Goal: Check status

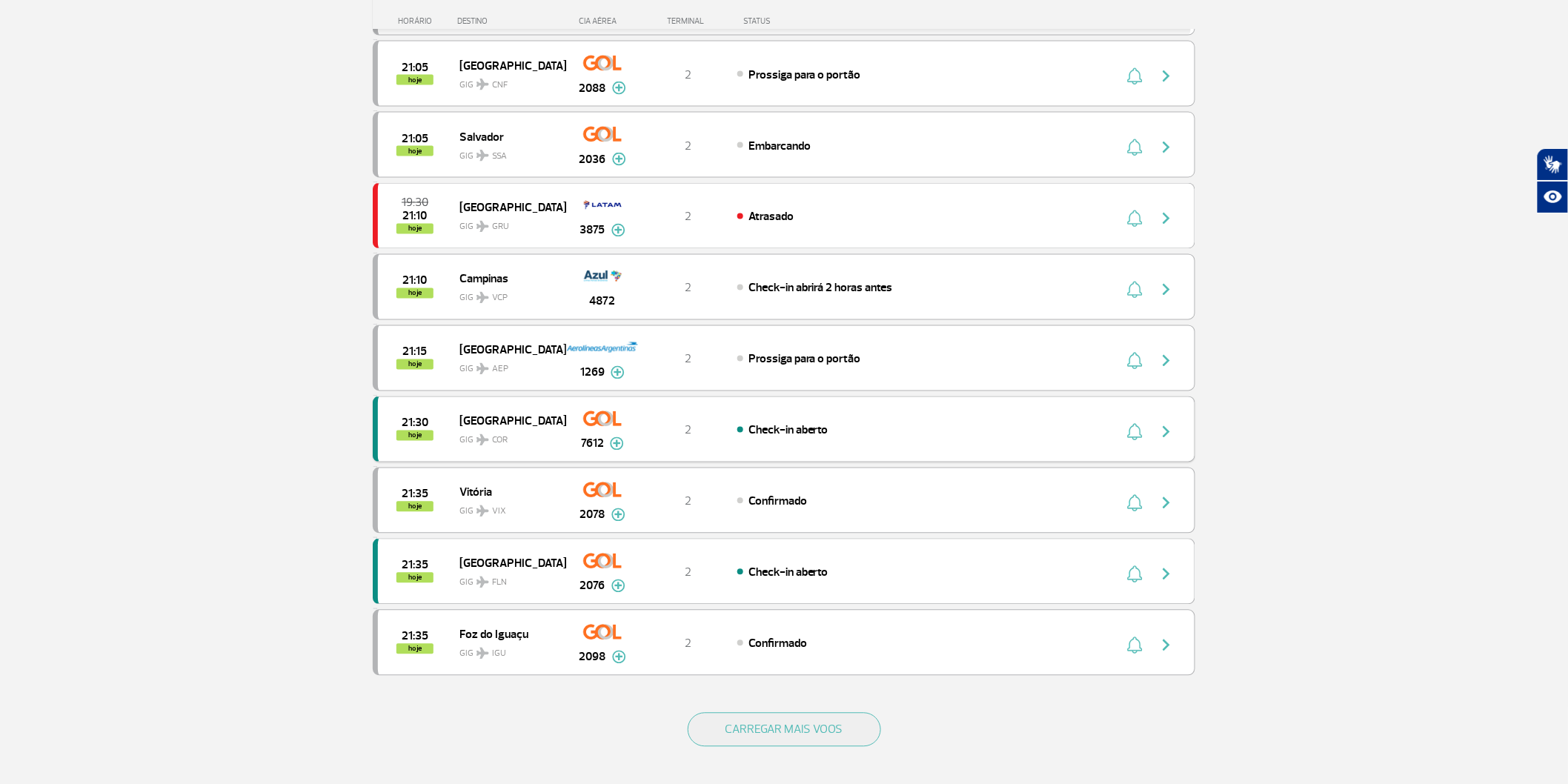
scroll to position [1323, 0]
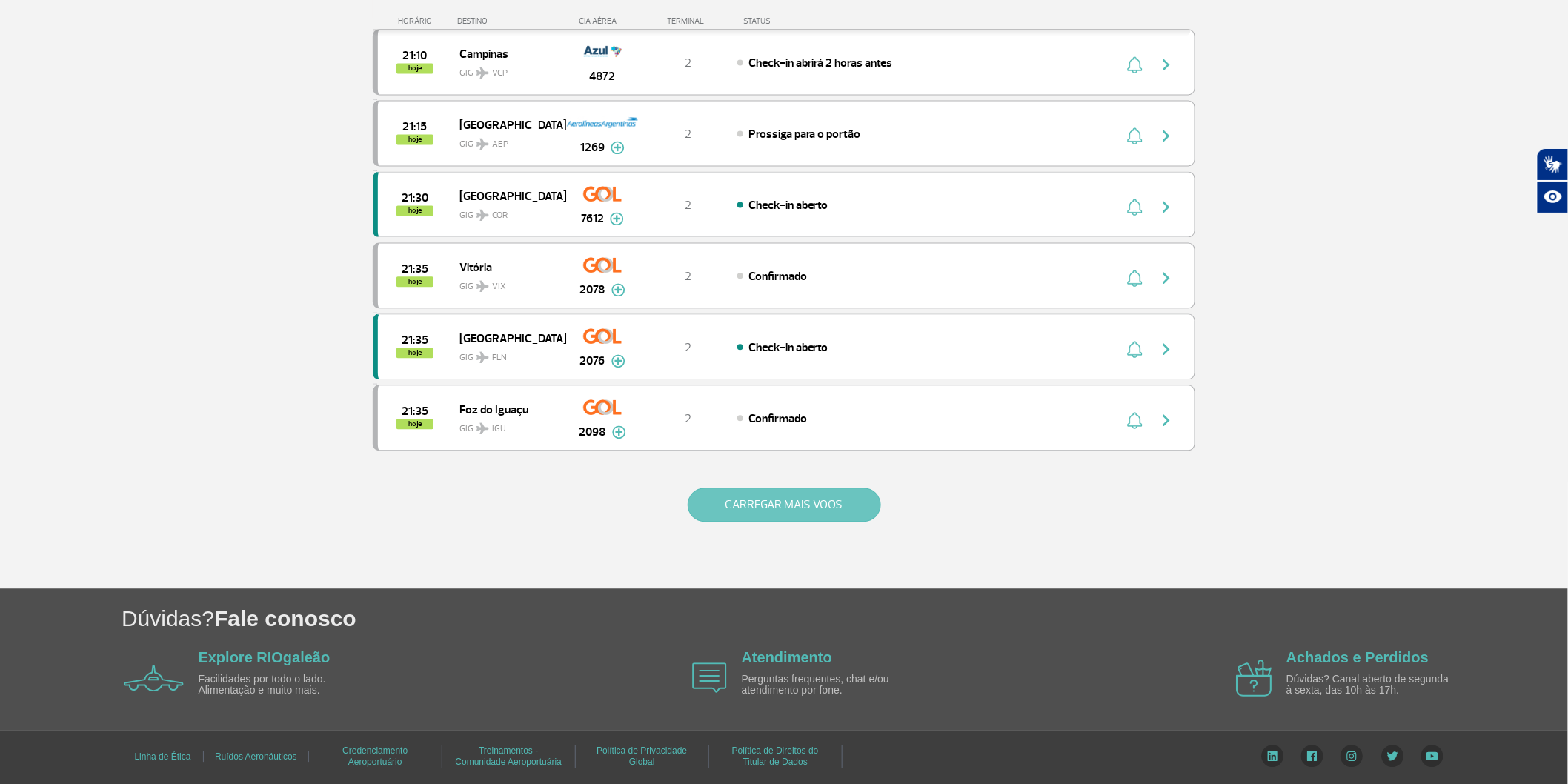
click at [814, 511] on button "CARREGAR MAIS VOOS" at bounding box center [784, 504] width 193 height 34
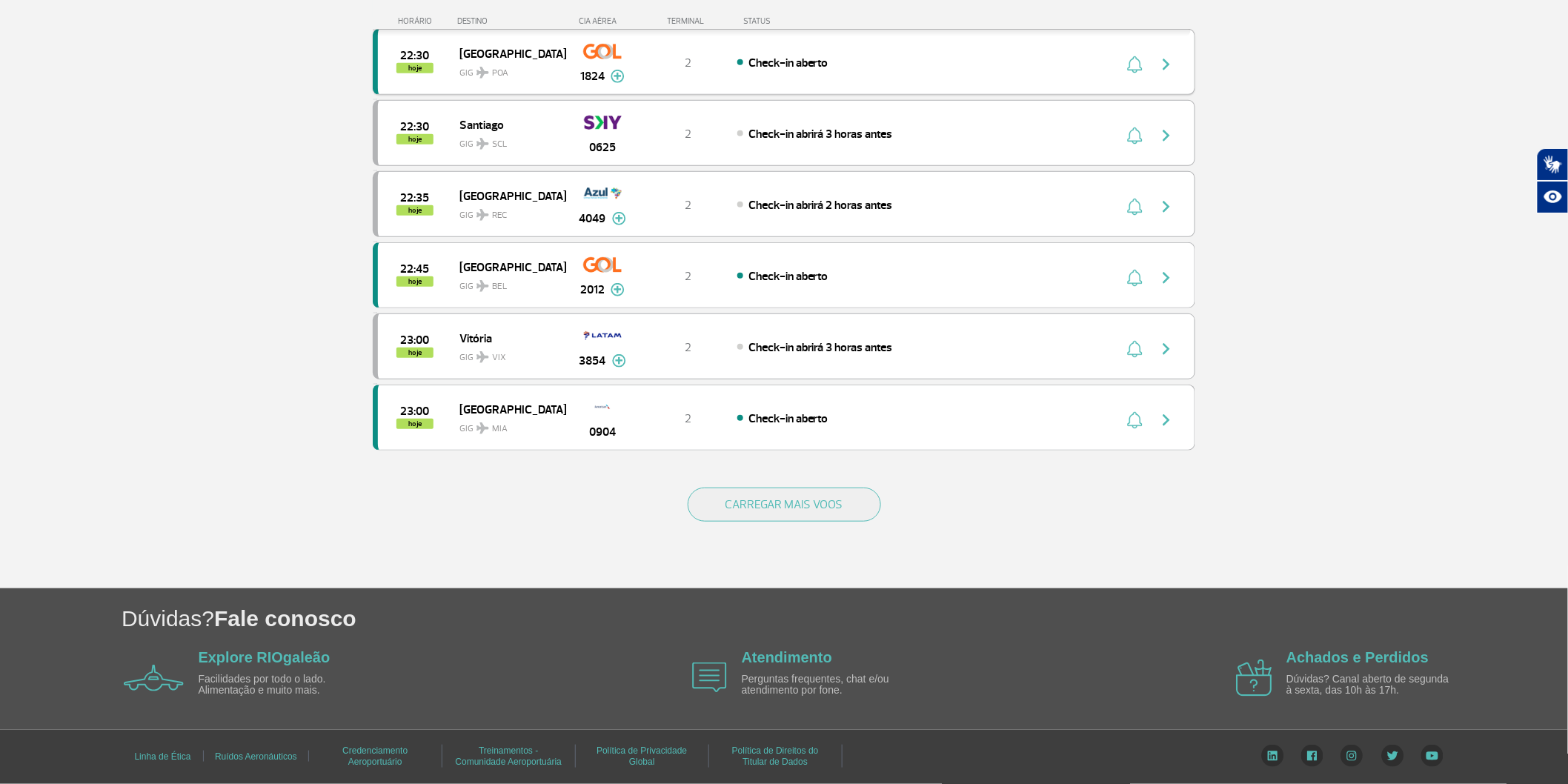
scroll to position [2842, 0]
click at [876, 492] on button "CARREGAR MAIS VOOS" at bounding box center [784, 504] width 193 height 34
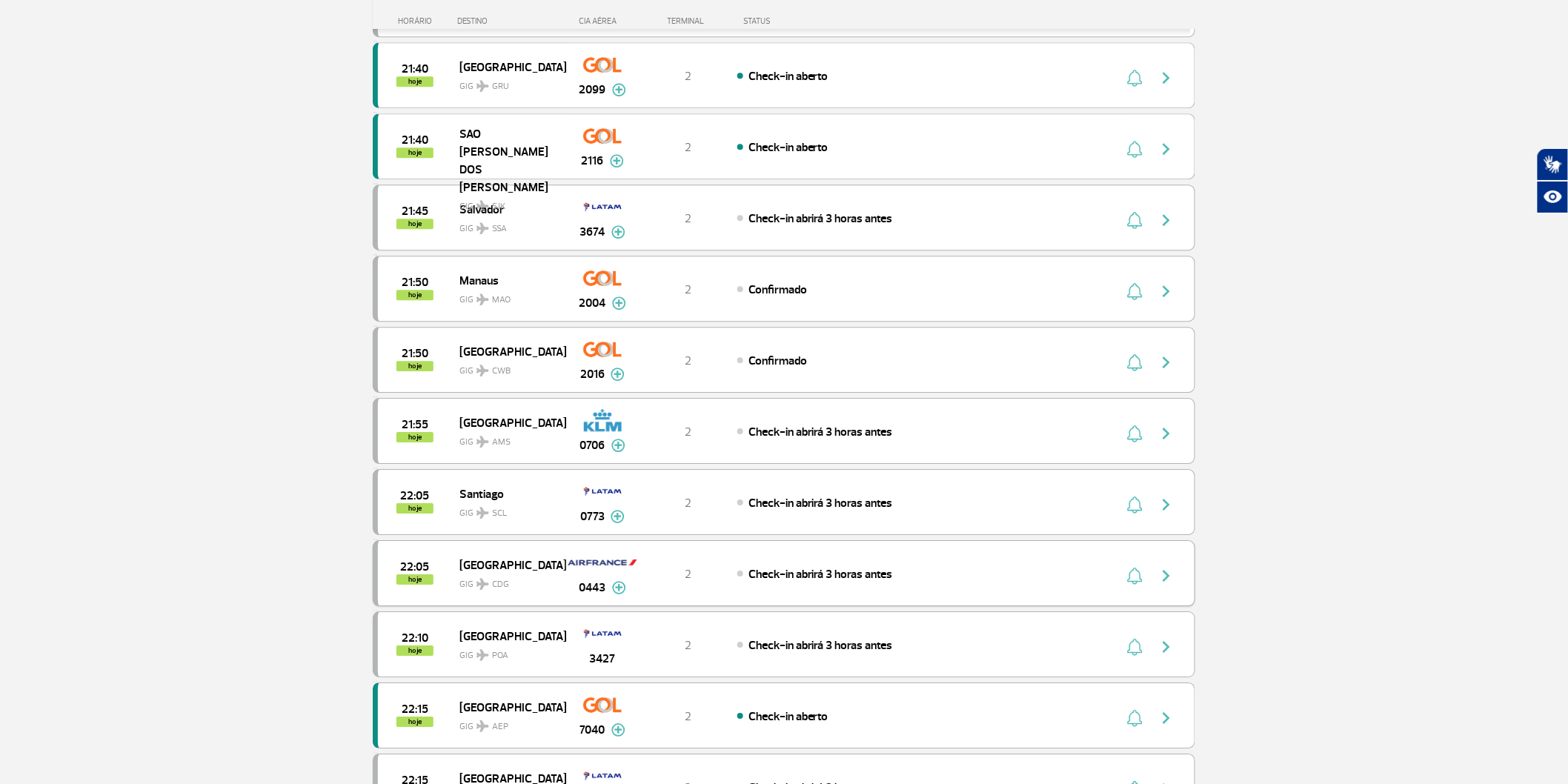
scroll to position [1690, 0]
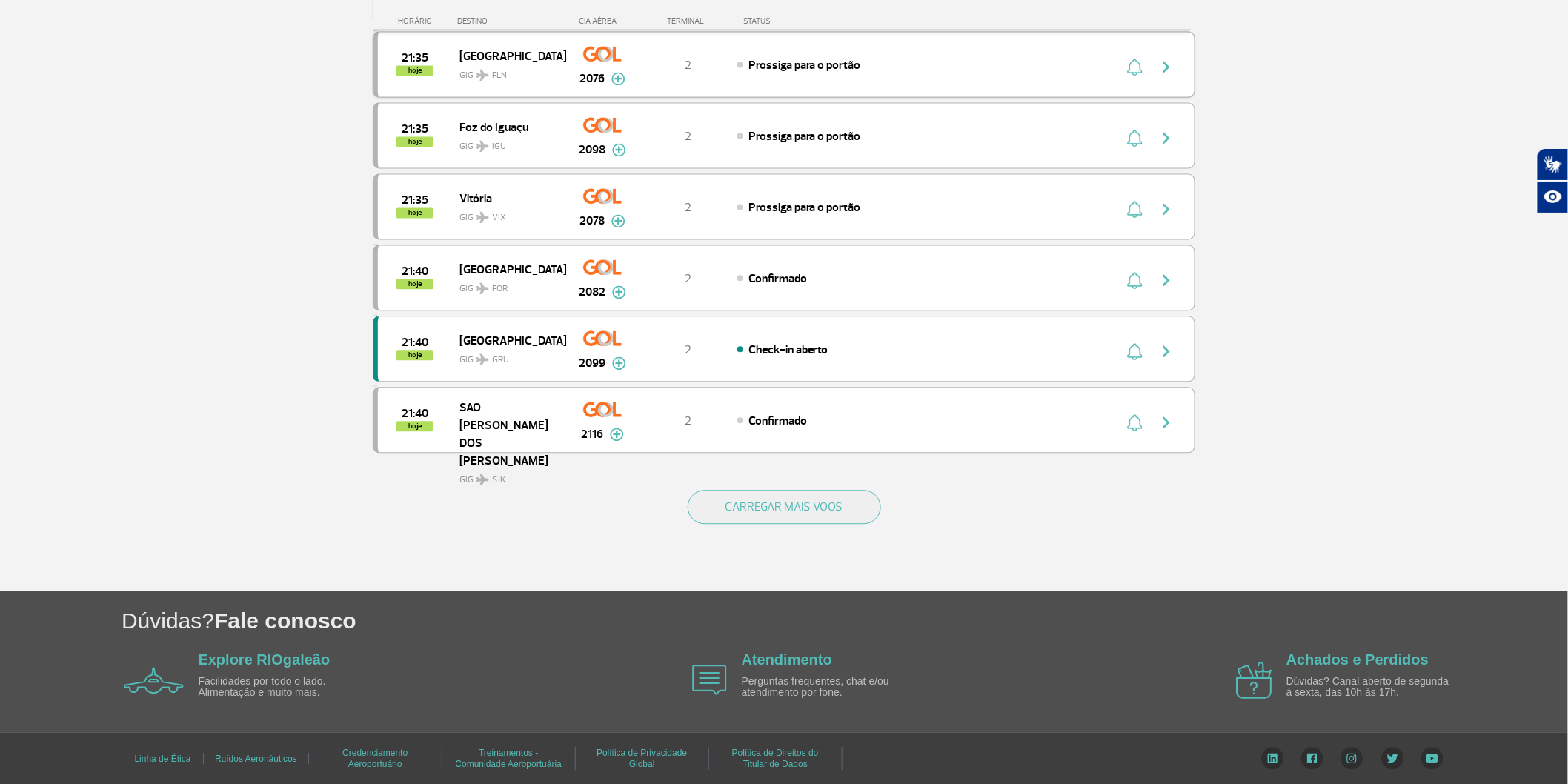
scroll to position [1235, 0]
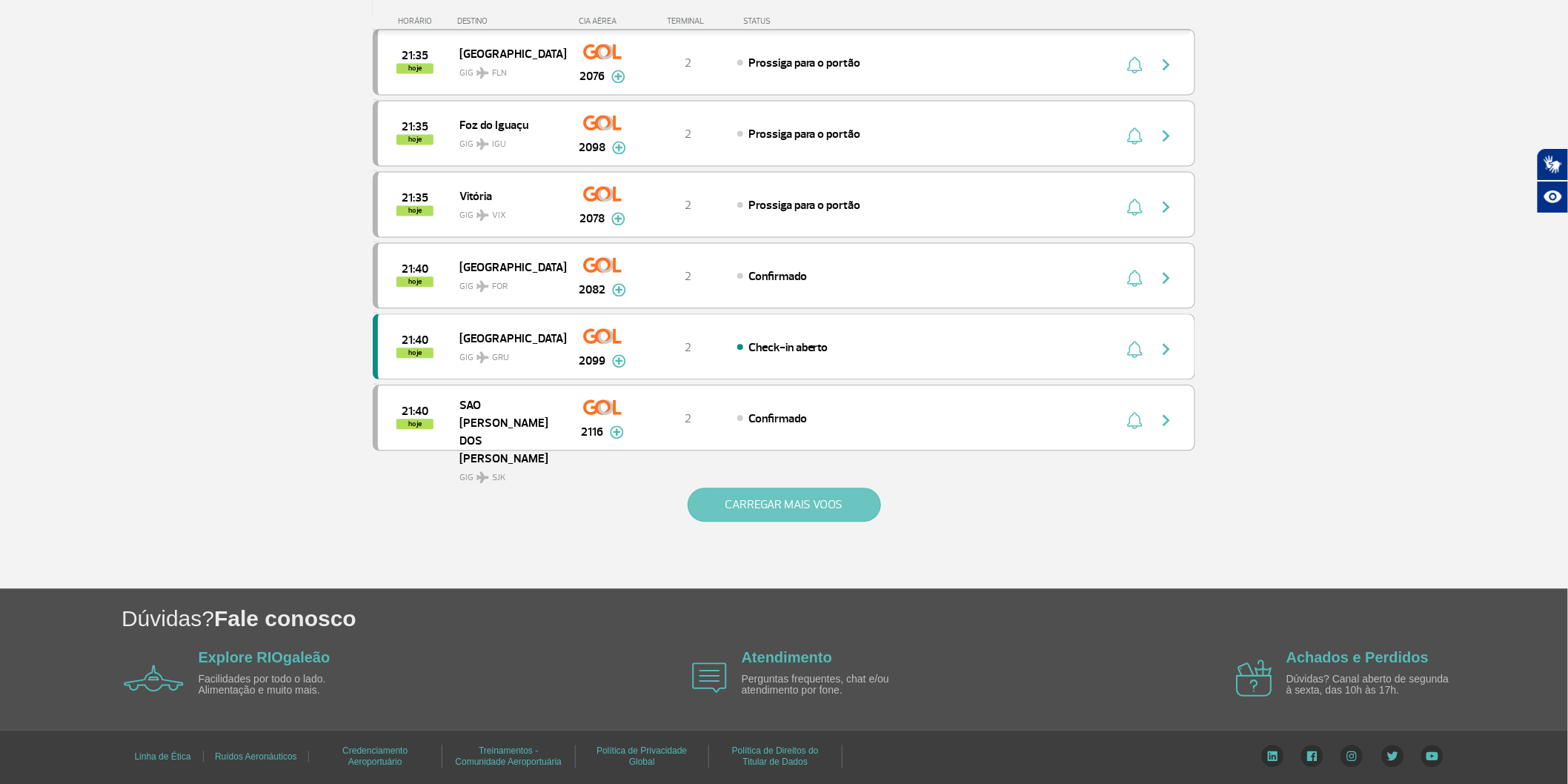
drag, startPoint x: 767, startPoint y: 561, endPoint x: 767, endPoint y: 582, distance: 21.0
click at [767, 565] on div "CARREGAR MAIS VOOS" at bounding box center [784, 528] width 822 height 119
click at [767, 522] on button "CARREGAR MAIS VOOS" at bounding box center [784, 504] width 193 height 34
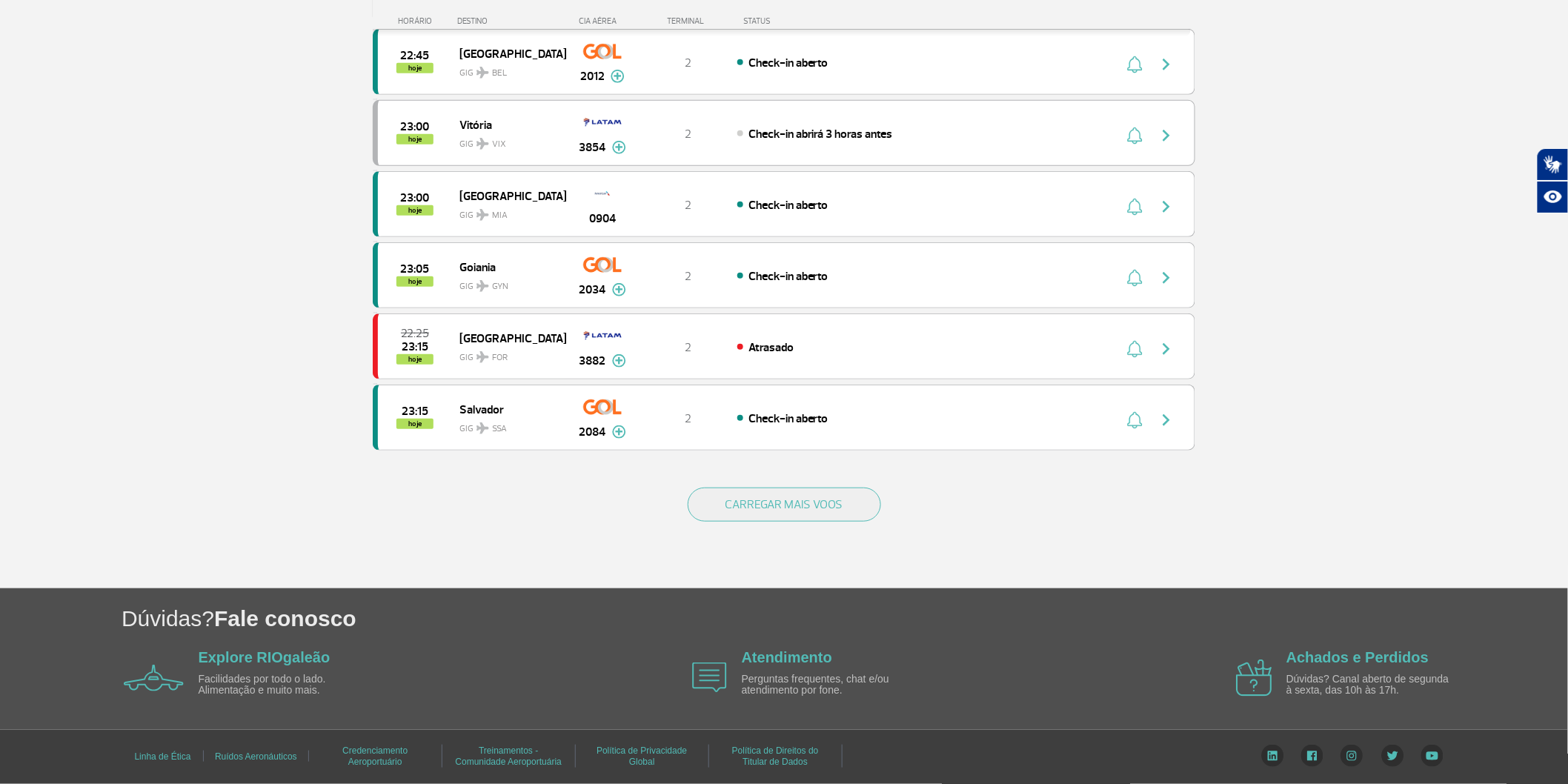
scroll to position [2842, 0]
click at [731, 516] on button "CARREGAR MAIS VOOS" at bounding box center [784, 504] width 193 height 34
